Goal: Information Seeking & Learning: Learn about a topic

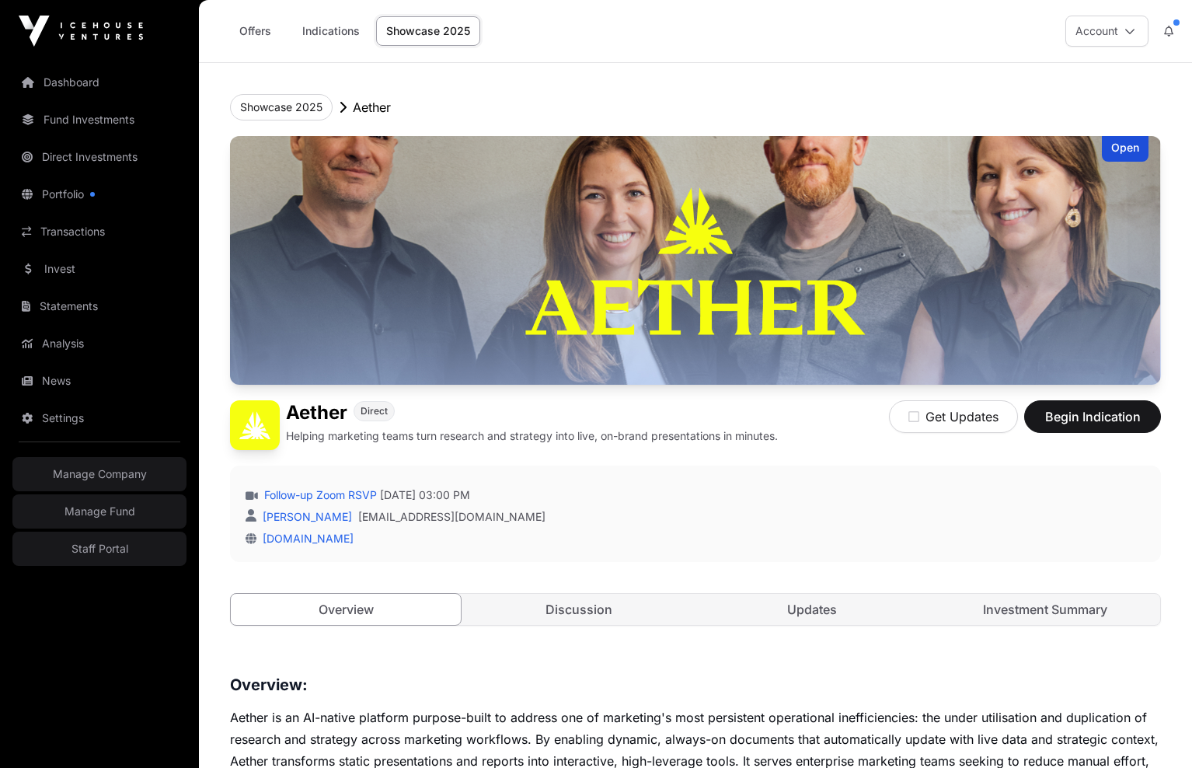
scroll to position [607, 0]
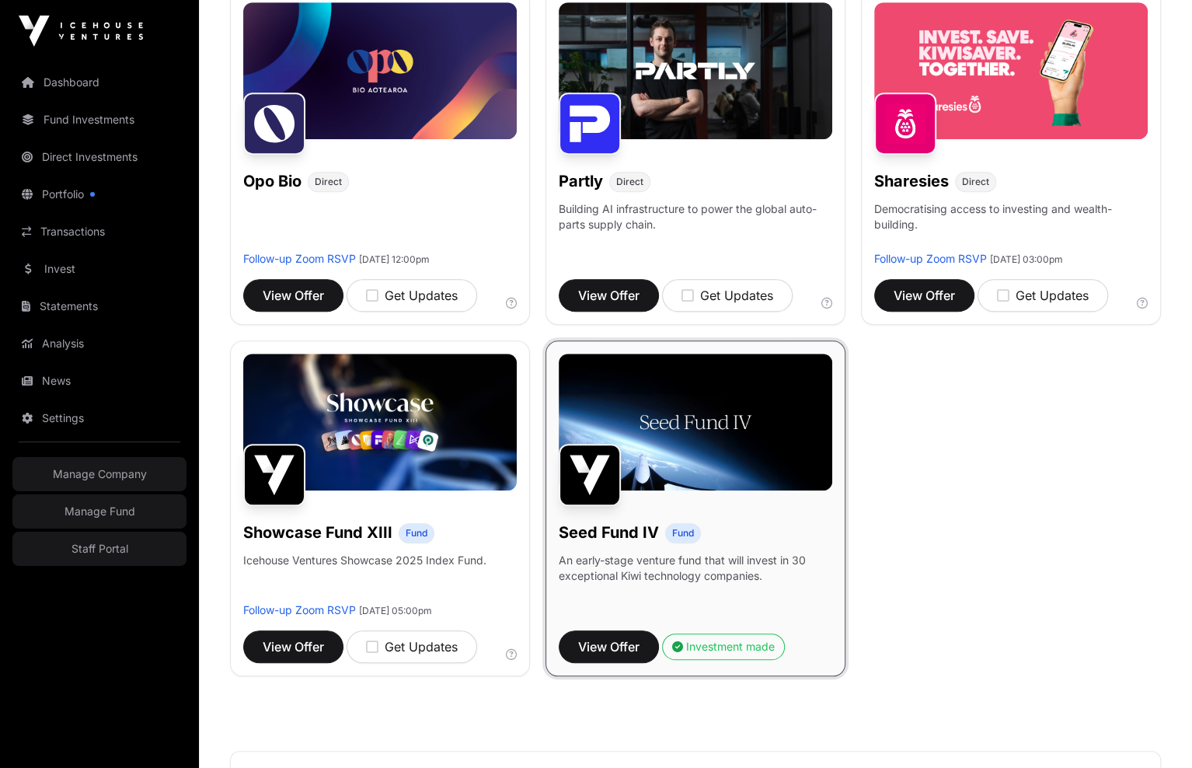
scroll to position [1030, 0]
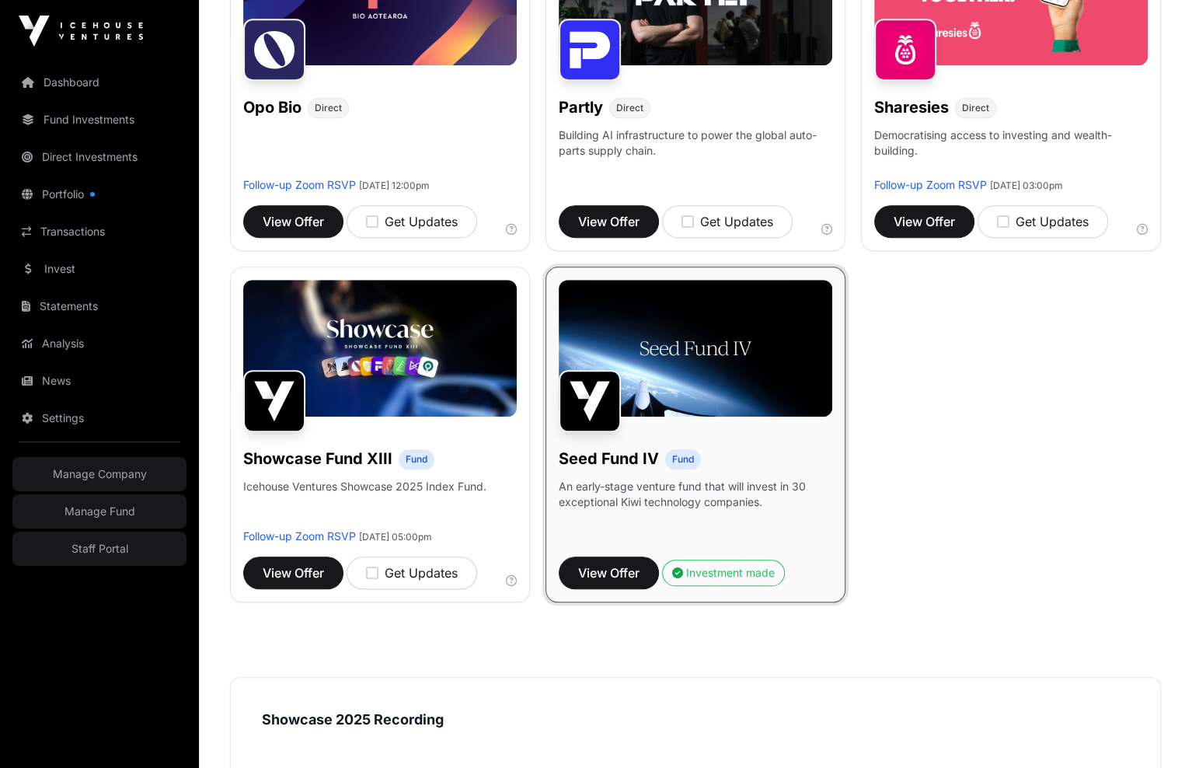
click at [601, 459] on h1 "Seed Fund IV" at bounding box center [609, 459] width 100 height 22
click at [610, 574] on span "View Offer" at bounding box center [608, 572] width 61 height 19
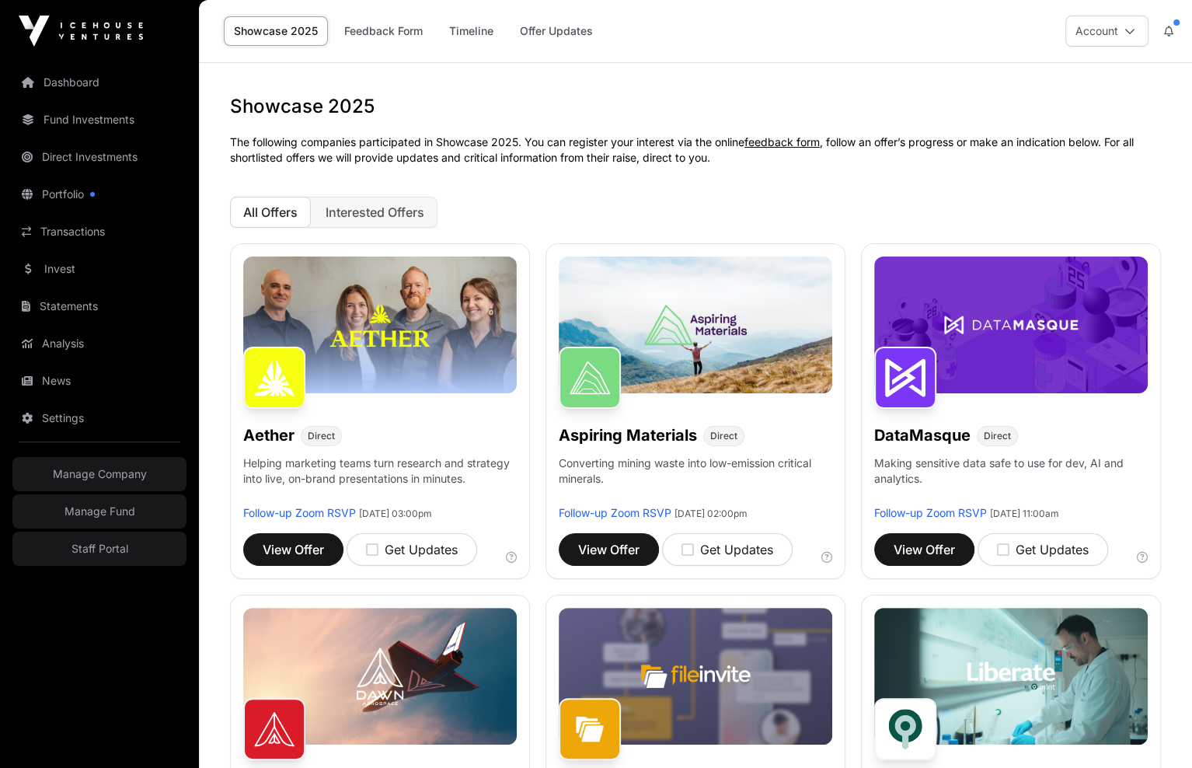
scroll to position [1030, 0]
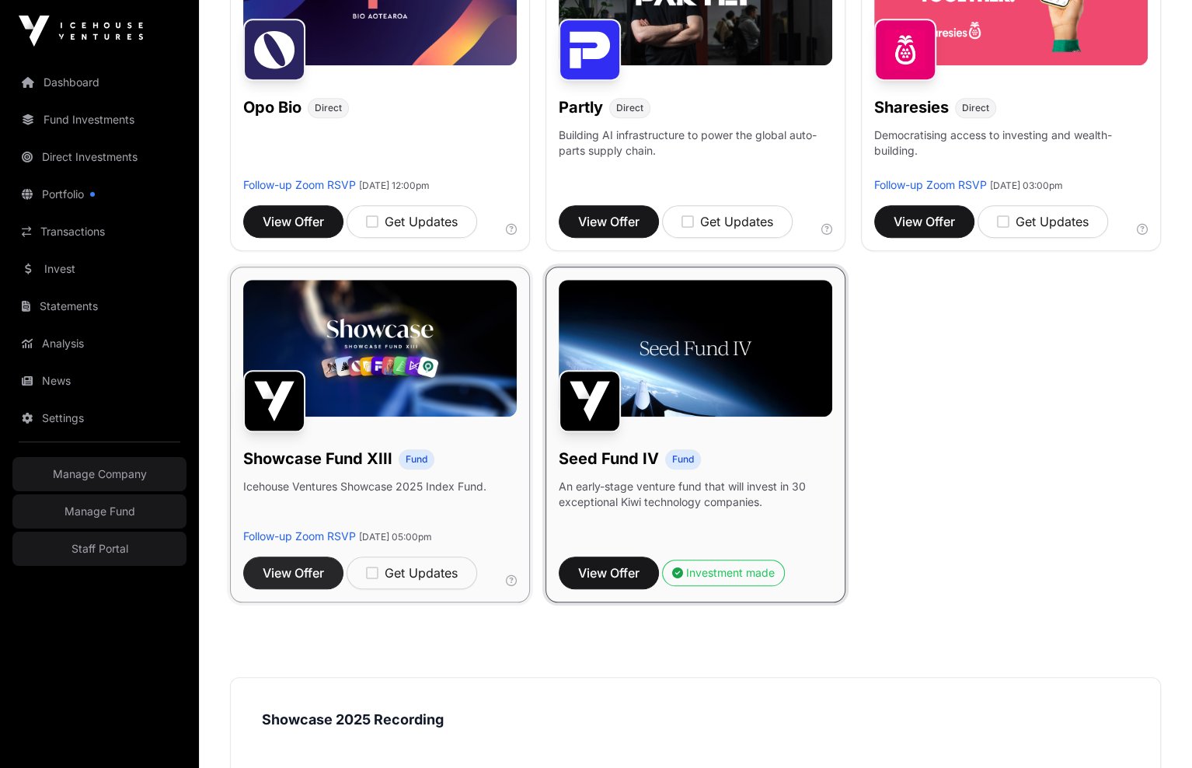
click at [308, 589] on button "View Offer" at bounding box center [293, 572] width 100 height 33
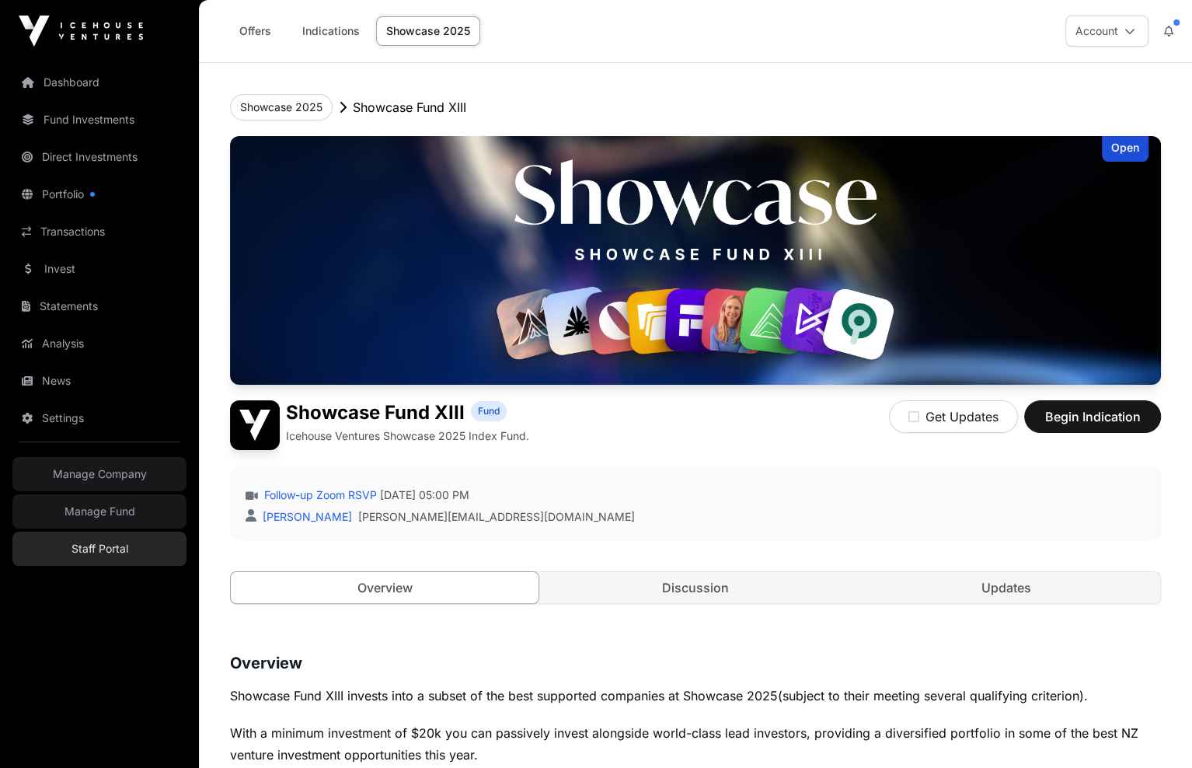
click at [111, 532] on link "Staff Portal" at bounding box center [99, 549] width 174 height 34
